Goal: Check status: Check status

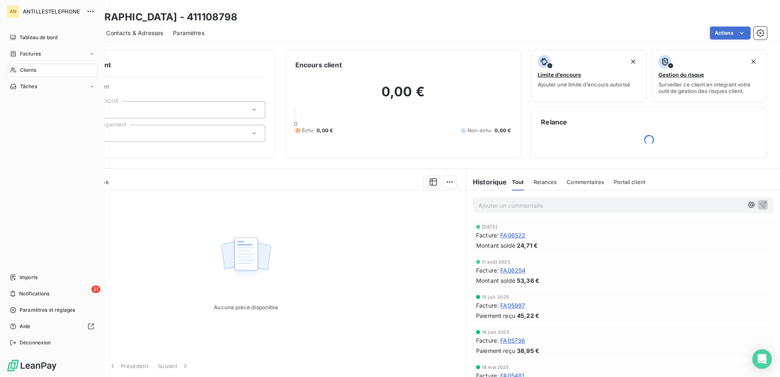
drag, startPoint x: 16, startPoint y: 69, endPoint x: 61, endPoint y: 62, distance: 45.5
click at [16, 70] on icon at bounding box center [13, 70] width 7 height 7
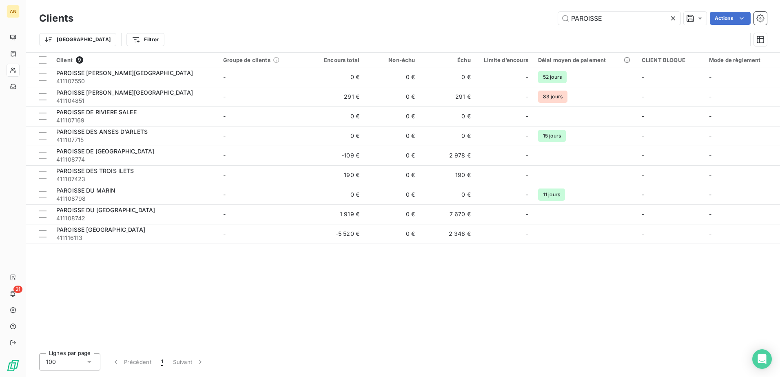
drag, startPoint x: 601, startPoint y: 16, endPoint x: 546, endPoint y: 22, distance: 55.0
click at [546, 22] on div "PAROISSE Actions" at bounding box center [424, 18] width 683 height 13
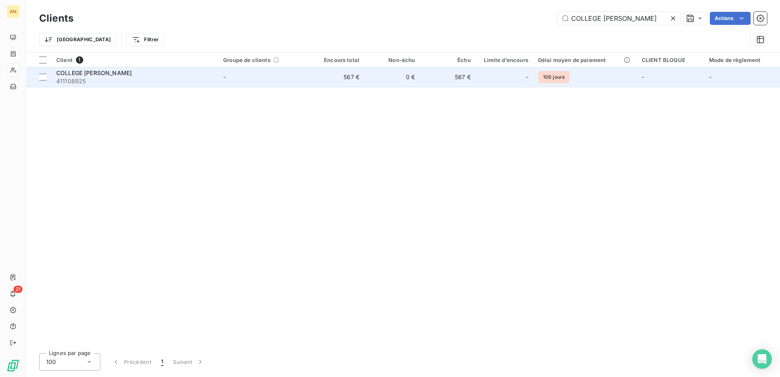
type input "COLLEGE [PERSON_NAME]"
click at [271, 80] on td "-" at bounding box center [263, 77] width 91 height 20
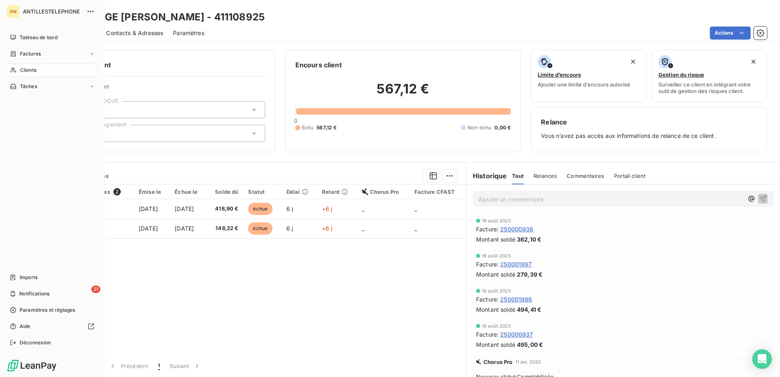
click at [25, 69] on span "Clients" at bounding box center [28, 69] width 16 height 7
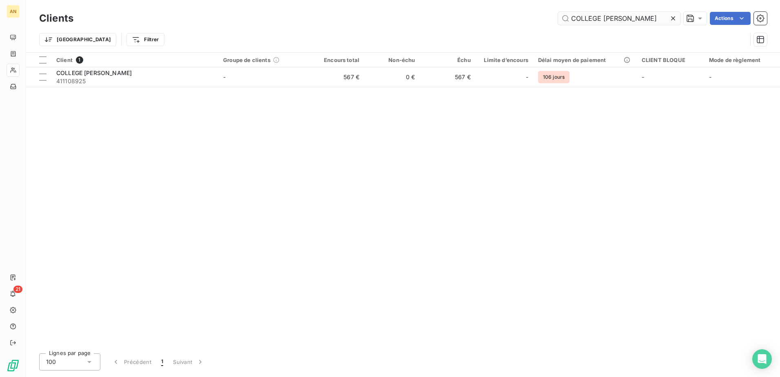
drag, startPoint x: 642, startPoint y: 17, endPoint x: 602, endPoint y: 24, distance: 41.0
click at [602, 24] on input "COLLEGE [PERSON_NAME]" at bounding box center [619, 18] width 122 height 13
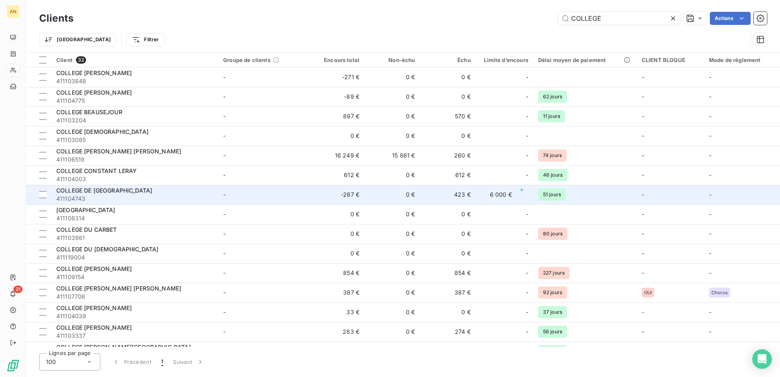
type input "COLLEGE"
click at [354, 203] on td "-267 €" at bounding box center [336, 195] width 55 height 20
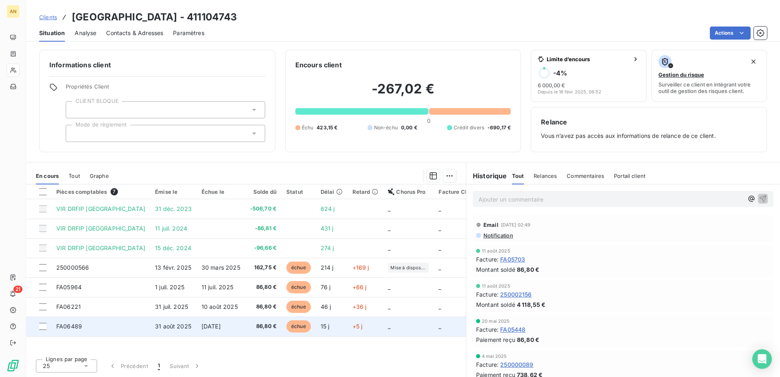
click at [250, 325] on span "86,80 €" at bounding box center [263, 326] width 27 height 8
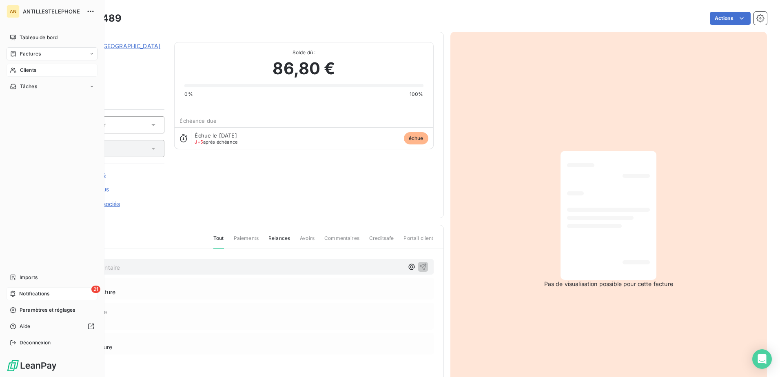
click at [62, 291] on div "21 Notifications" at bounding box center [52, 293] width 91 height 13
click at [13, 68] on icon at bounding box center [13, 70] width 7 height 7
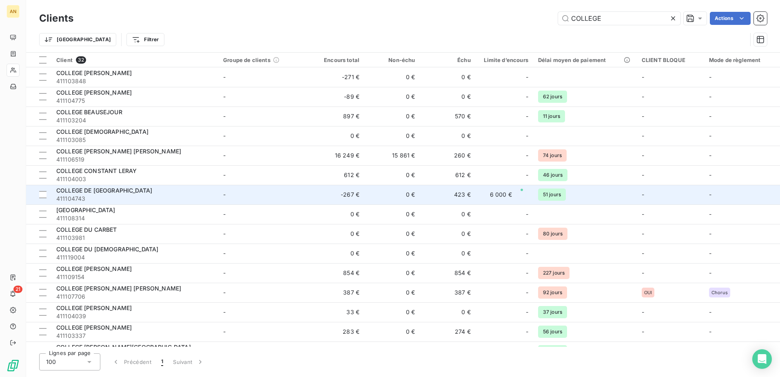
click at [100, 194] on div "COLLEGE DE [GEOGRAPHIC_DATA]" at bounding box center [134, 190] width 157 height 8
